Goal: Task Accomplishment & Management: Manage account settings

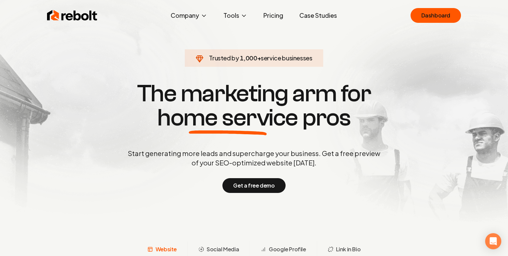
click at [440, 7] on div "Rebolt Company About Blog Jobs Help Center Tools Google Review QR Code Generato…" at bounding box center [254, 15] width 430 height 20
click at [438, 11] on link "Dashboard" at bounding box center [435, 15] width 50 height 15
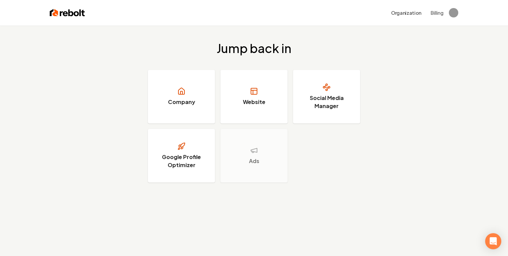
click at [436, 8] on div "Organization Billing" at bounding box center [415, 13] width 56 height 12
click at [435, 15] on button "Billing" at bounding box center [437, 12] width 13 height 7
